Goal: Task Accomplishment & Management: Manage account settings

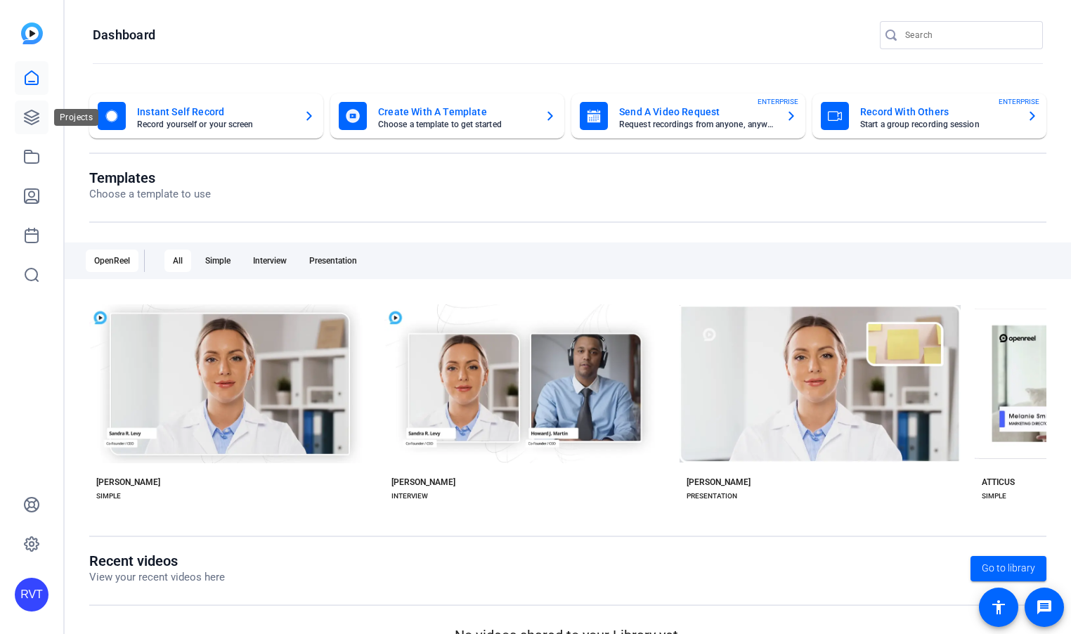
click at [33, 110] on icon at bounding box center [32, 117] width 14 height 14
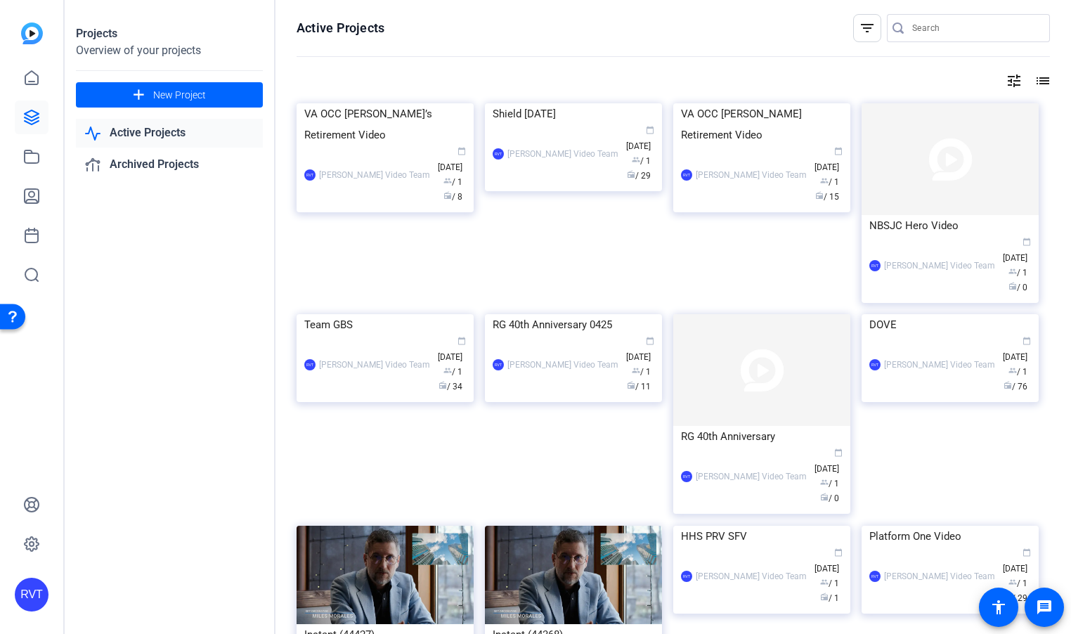
click at [34, 30] on img at bounding box center [32, 33] width 22 height 22
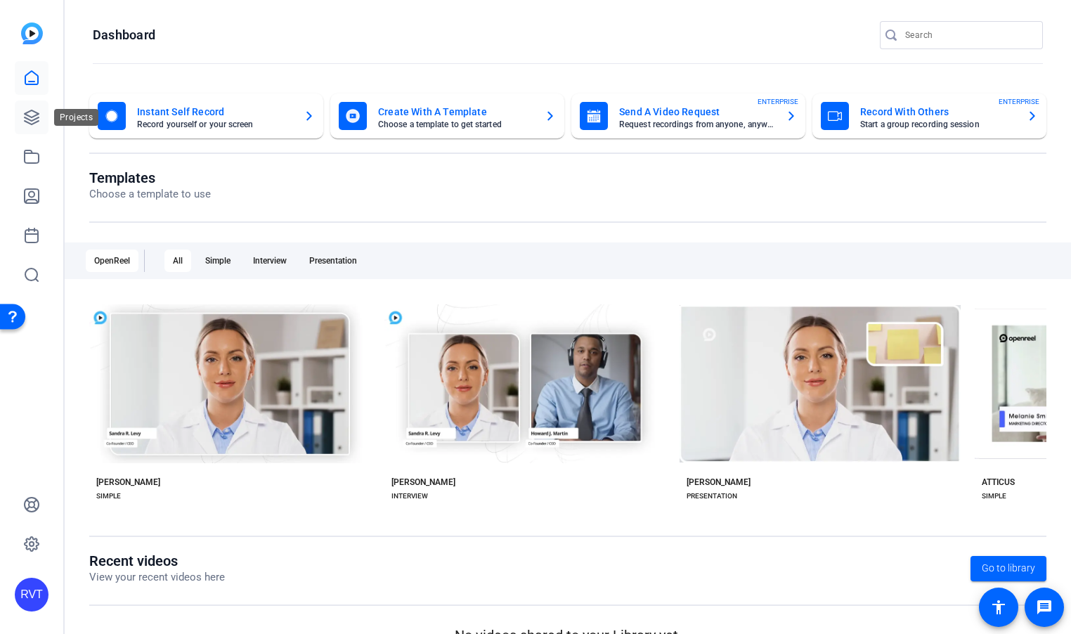
click at [36, 117] on icon at bounding box center [31, 117] width 17 height 17
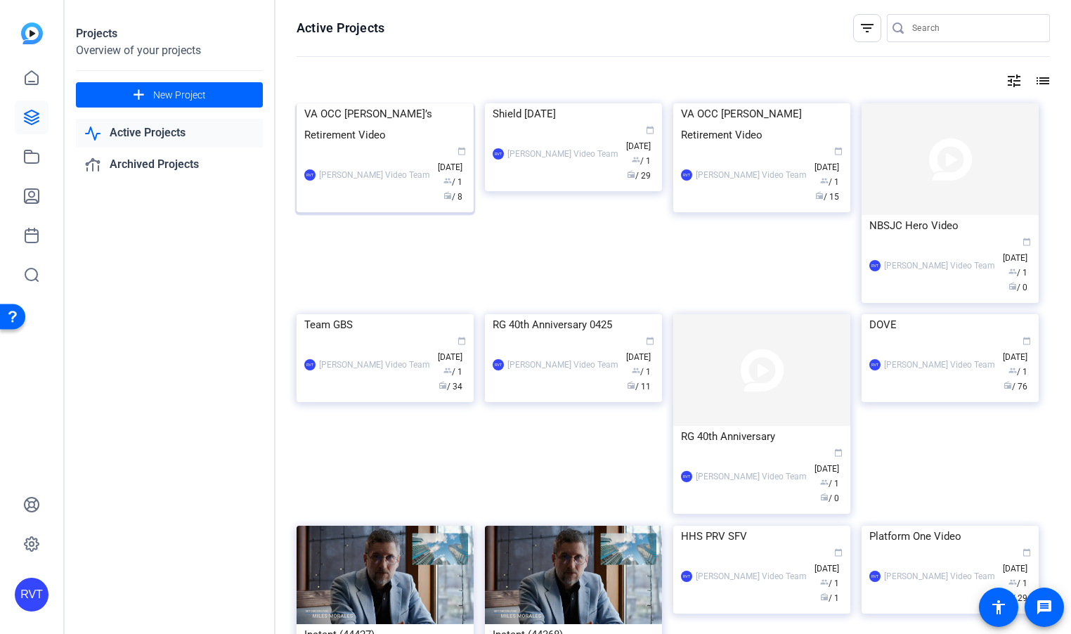
click at [366, 145] on div "VA OCC [PERSON_NAME]’s Retirement Video" at bounding box center [385, 124] width 162 height 42
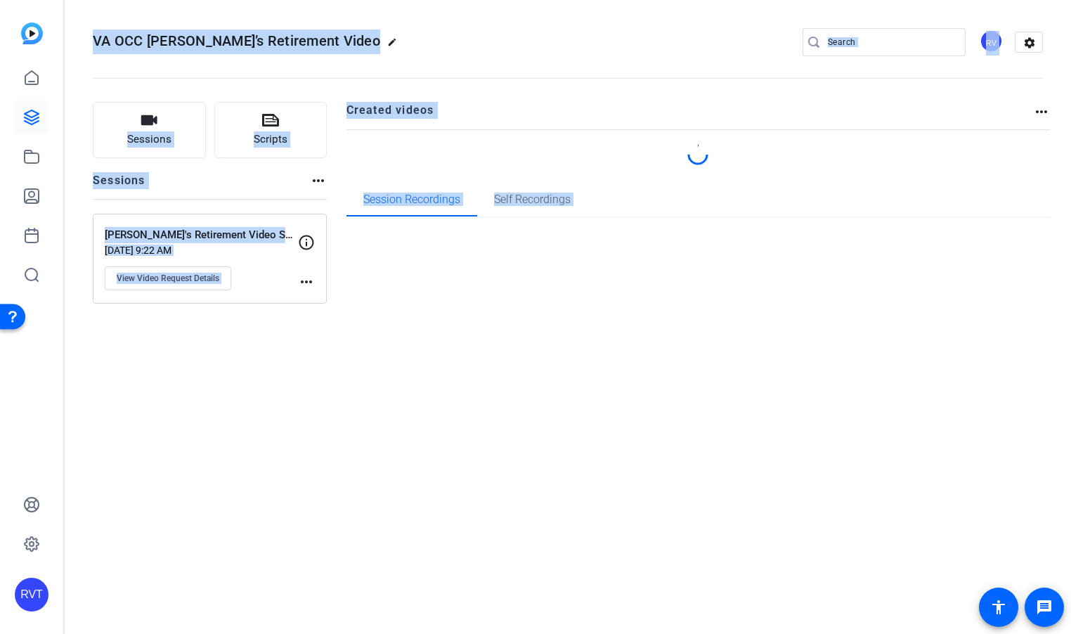
click at [366, 218] on div "VA OCC [PERSON_NAME]’s Retirement Video edit RV settings Sessions Scripts Sessi…" at bounding box center [568, 317] width 1006 height 634
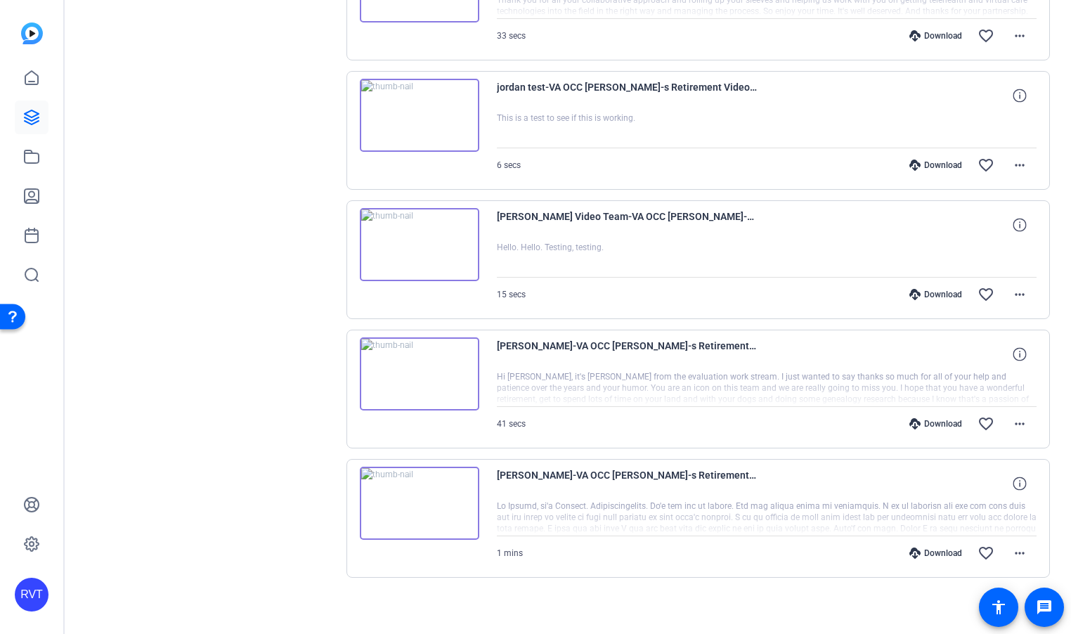
scroll to position [762, 0]
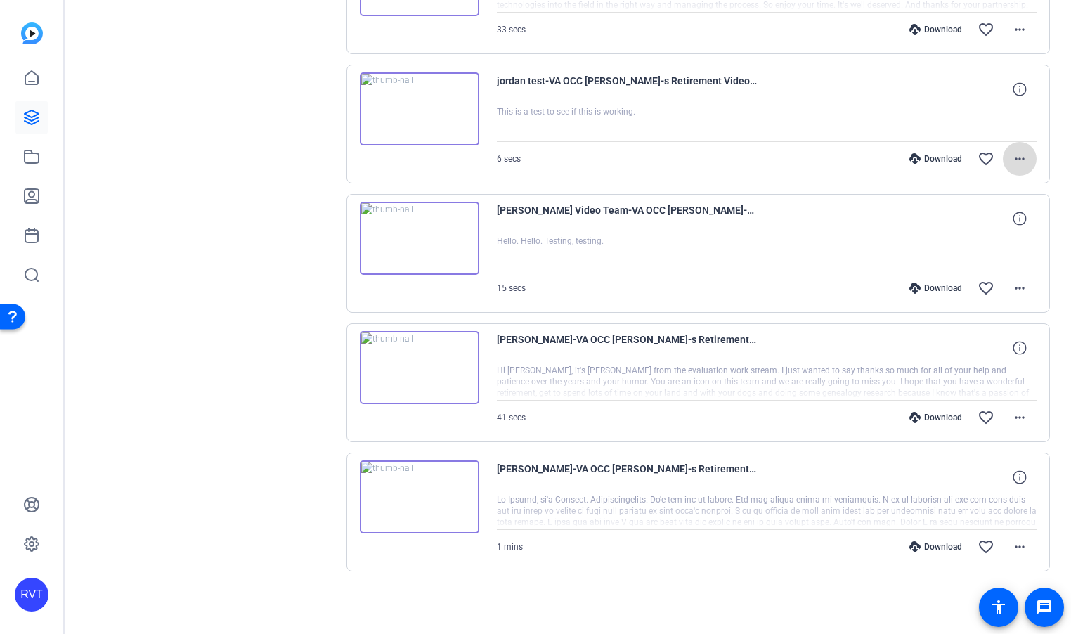
click at [1022, 155] on mat-icon "more_horiz" at bounding box center [1019, 158] width 17 height 17
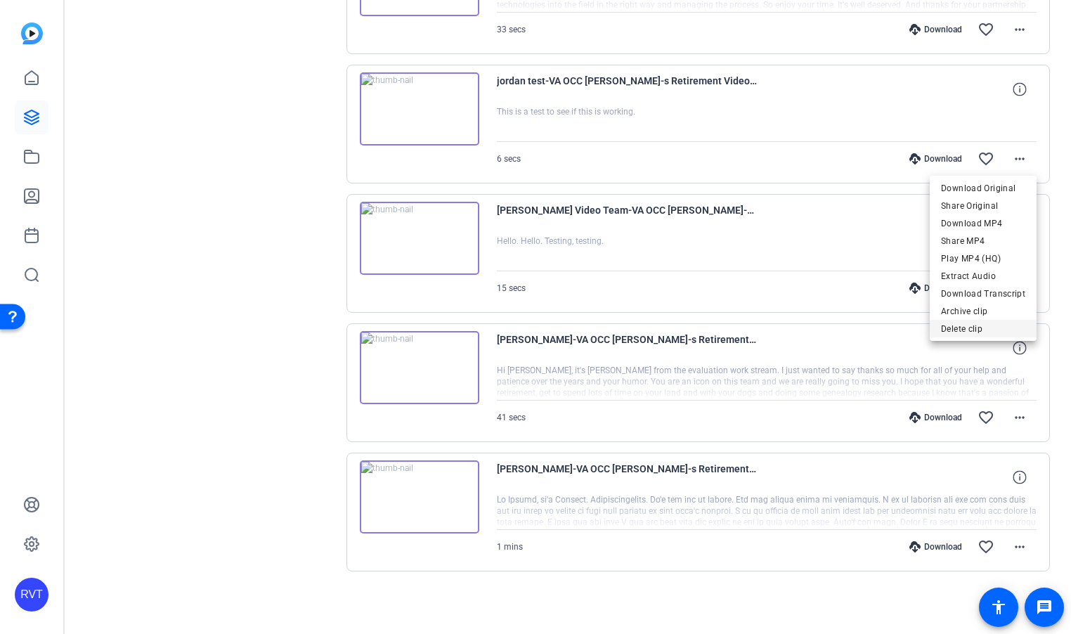
click at [969, 326] on span "Delete clip" at bounding box center [983, 328] width 84 height 17
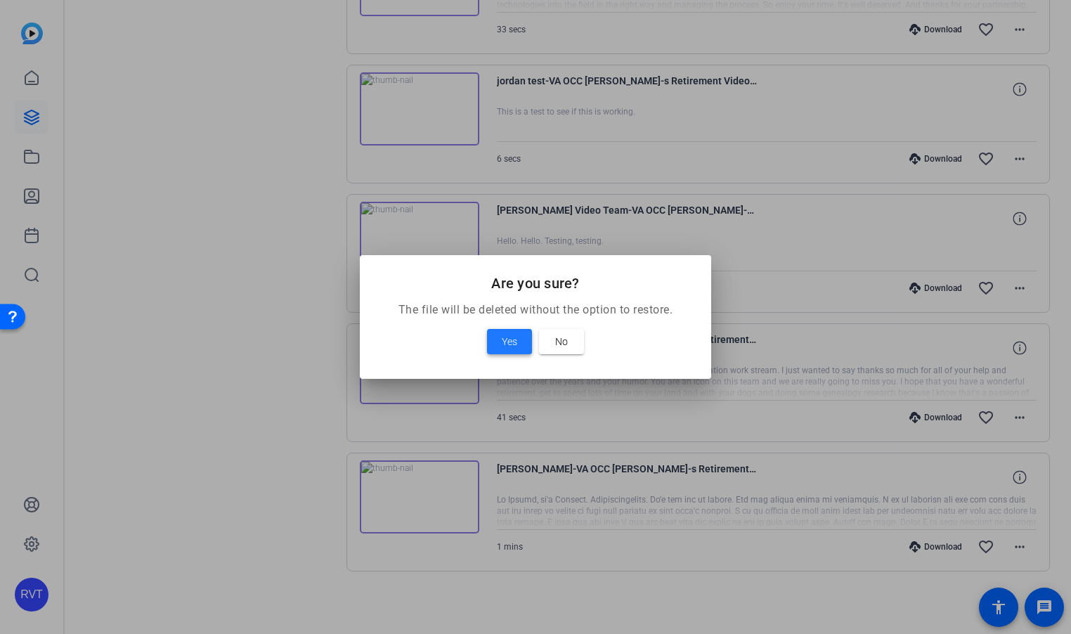
click at [520, 339] on span at bounding box center [509, 342] width 45 height 34
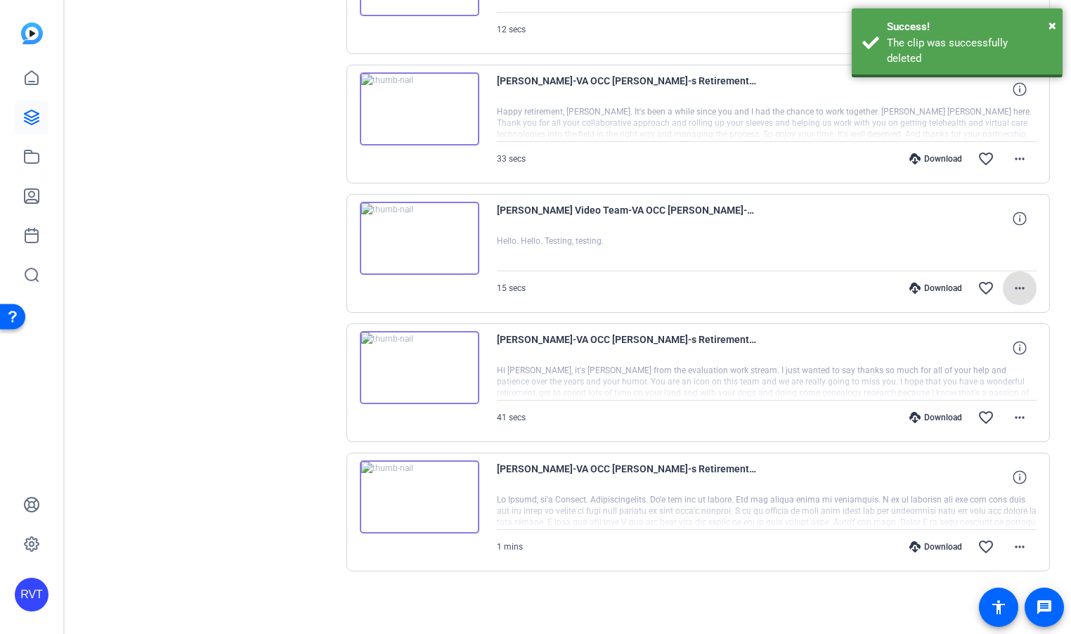
scroll to position [632, 0]
click at [1021, 288] on mat-icon "more_horiz" at bounding box center [1019, 288] width 17 height 17
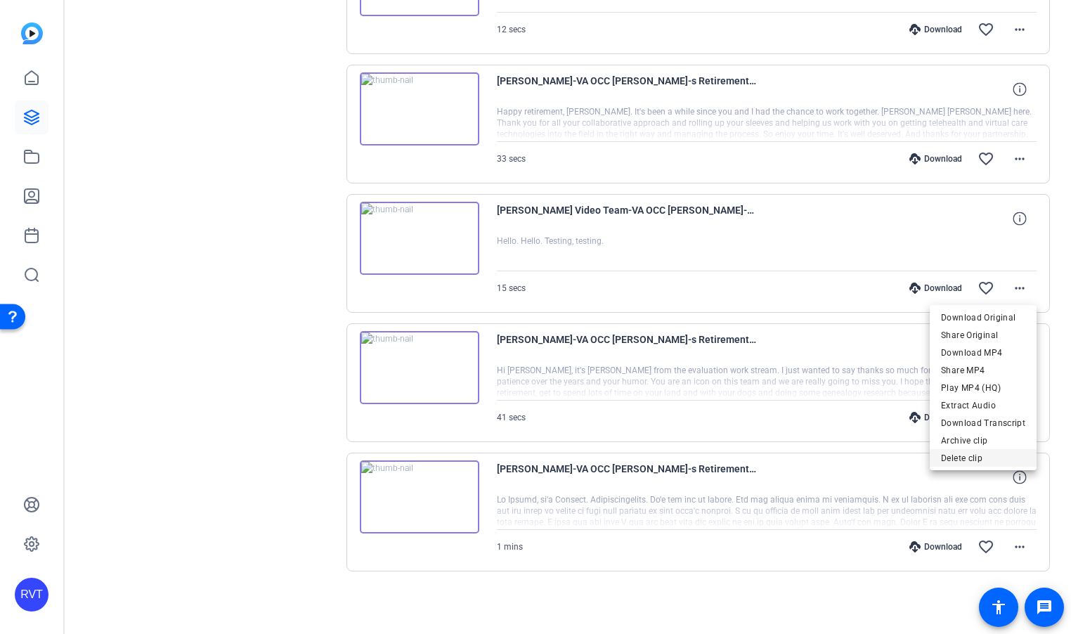
click at [961, 457] on span "Delete clip" at bounding box center [983, 458] width 84 height 17
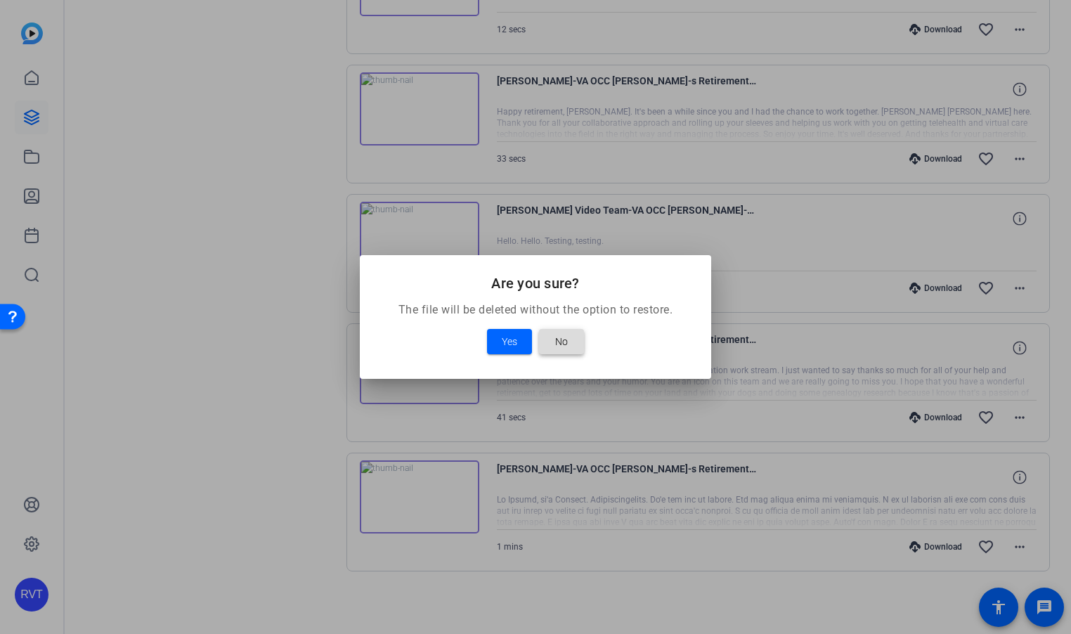
click at [567, 345] on span "No" at bounding box center [561, 341] width 13 height 17
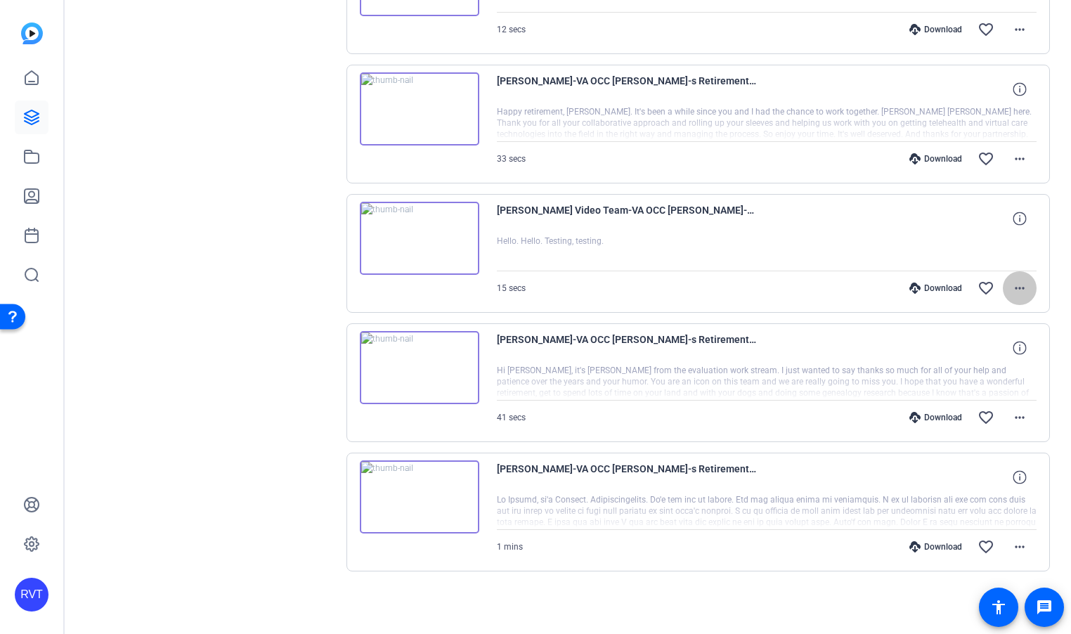
click at [1019, 290] on mat-icon "more_horiz" at bounding box center [1019, 288] width 17 height 17
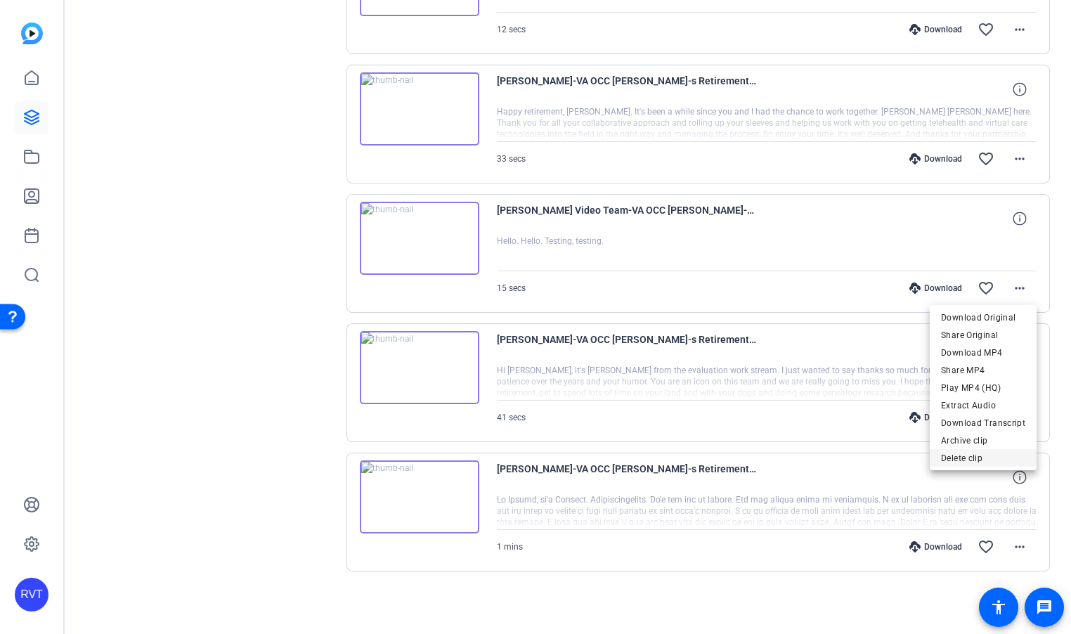
click at [961, 455] on span "Delete clip" at bounding box center [983, 458] width 84 height 17
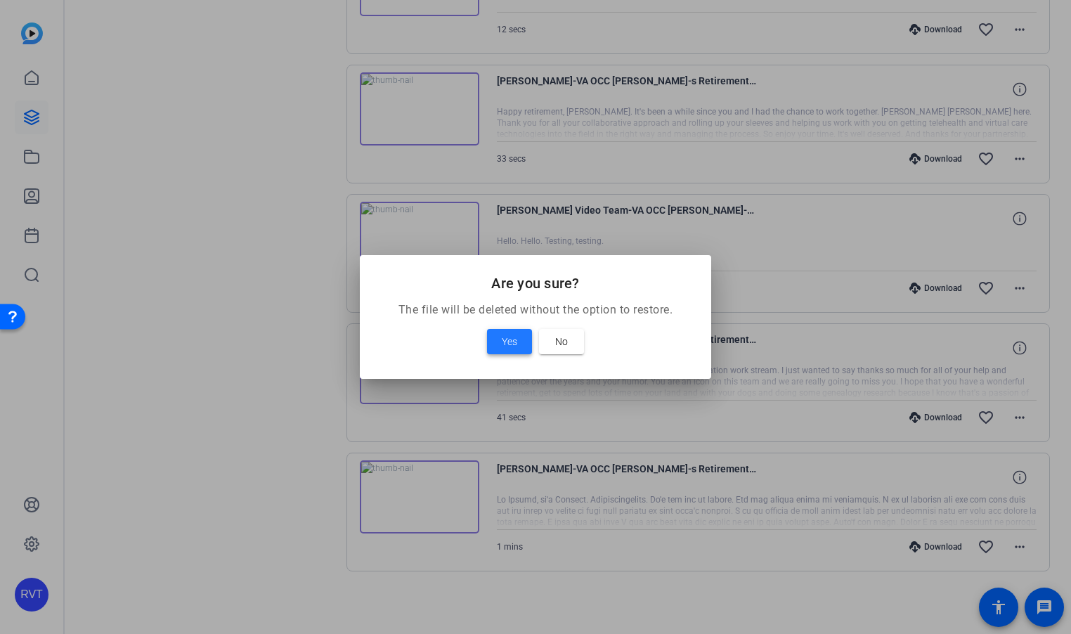
click at [503, 346] on span "Yes" at bounding box center [509, 341] width 15 height 17
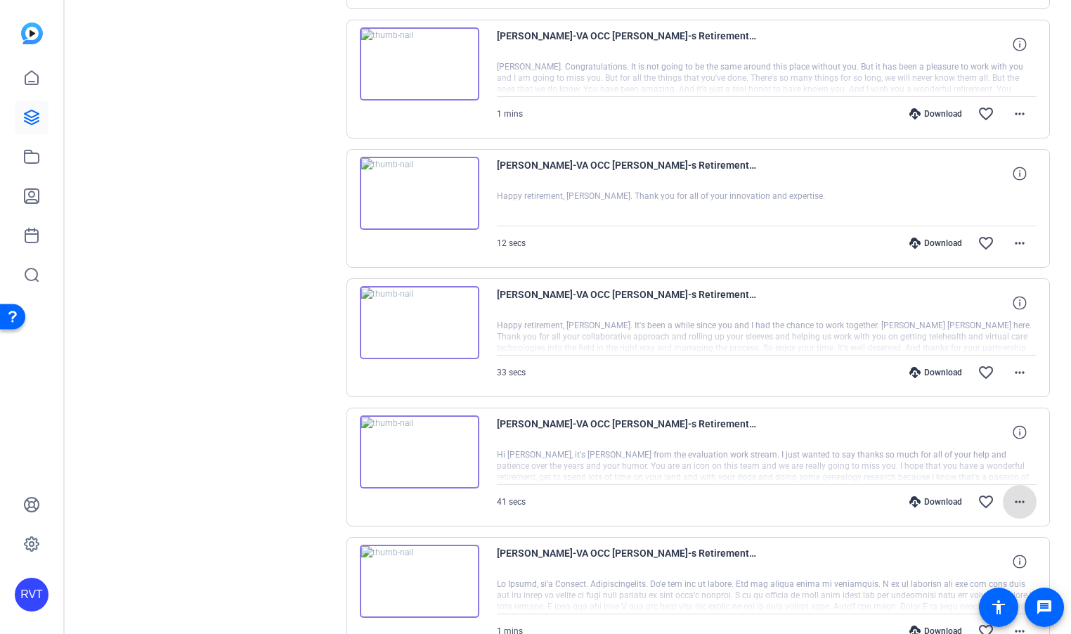
scroll to position [503, 0]
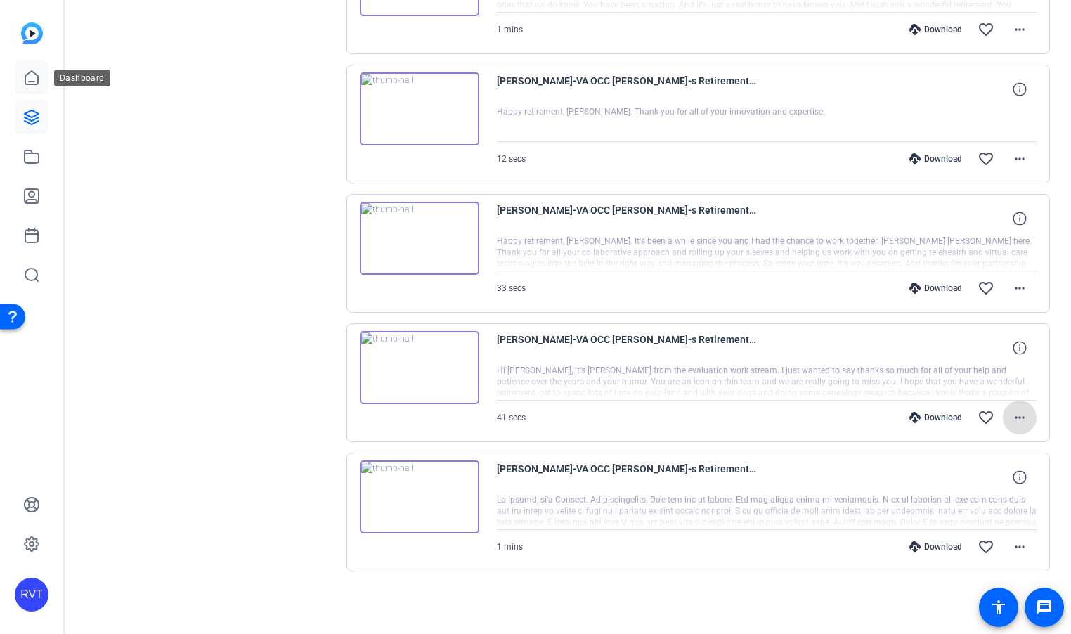
click at [23, 74] on icon at bounding box center [31, 78] width 17 height 17
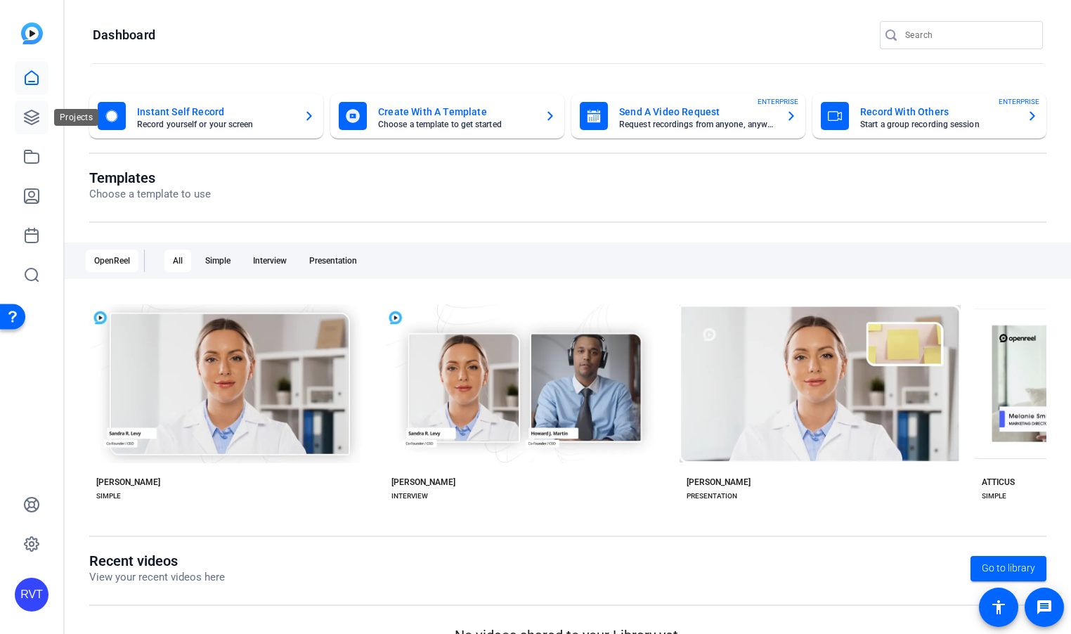
click at [32, 114] on icon at bounding box center [31, 117] width 17 height 17
